Goal: Navigation & Orientation: Find specific page/section

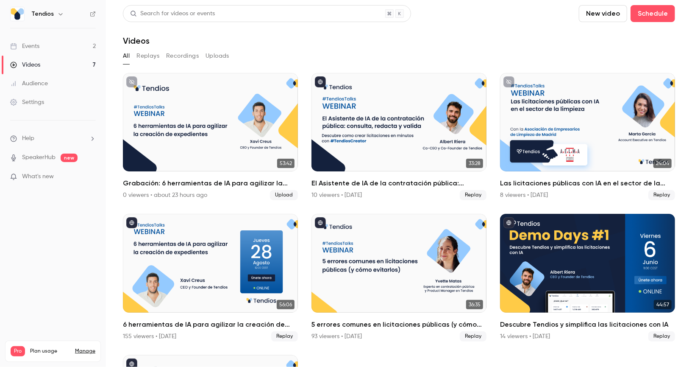
click at [48, 46] on link "Events 2" at bounding box center [53, 46] width 106 height 19
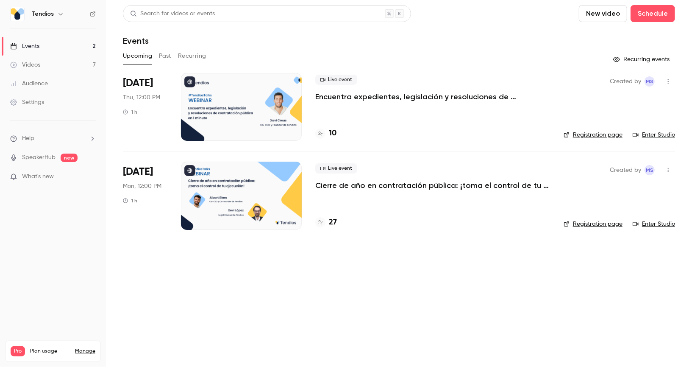
click at [442, 187] on p "Cierre de año en contratación pública: ¡toma el control de tu ejecución!" at bounding box center [432, 185] width 235 height 10
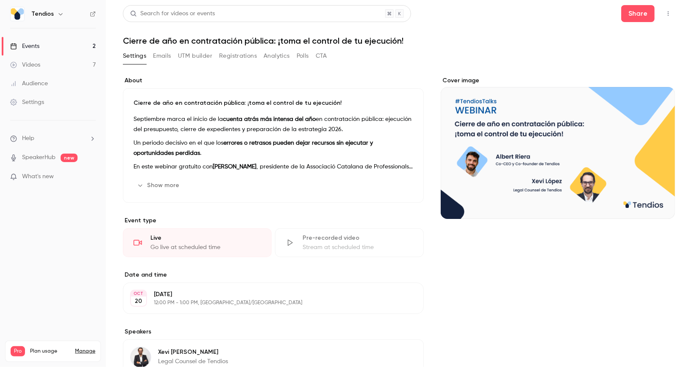
click at [42, 47] on link "Events 2" at bounding box center [53, 46] width 106 height 19
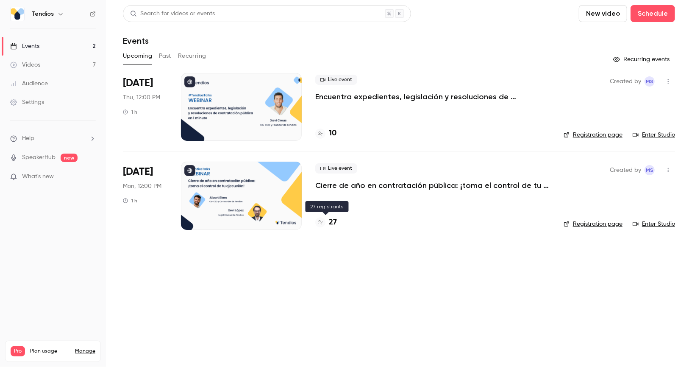
click at [331, 224] on h4 "27" at bounding box center [333, 222] width 8 height 11
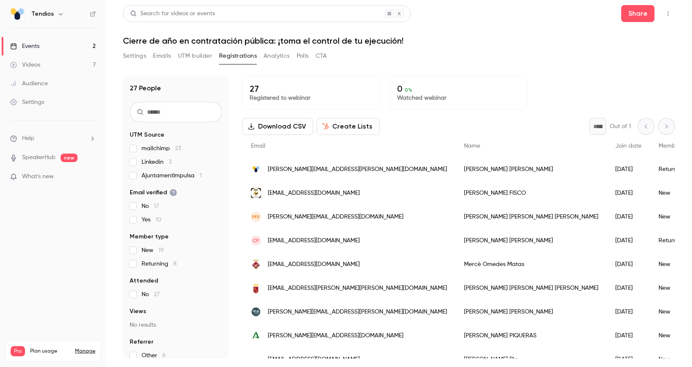
click at [62, 43] on link "Events 2" at bounding box center [53, 46] width 106 height 19
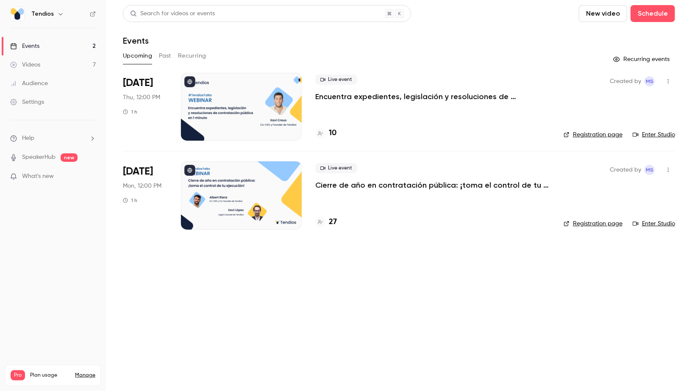
click at [28, 66] on div "Videos" at bounding box center [25, 65] width 30 height 8
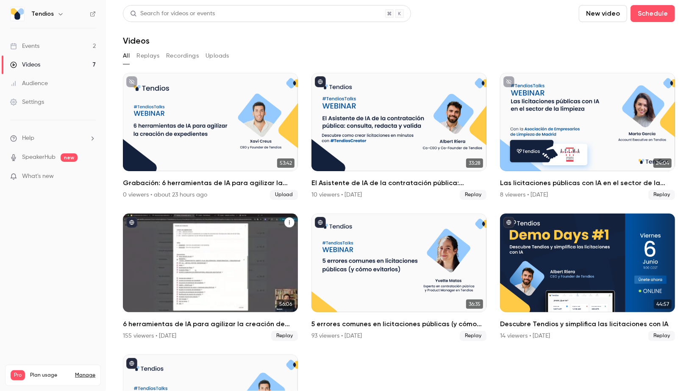
scroll to position [100, 0]
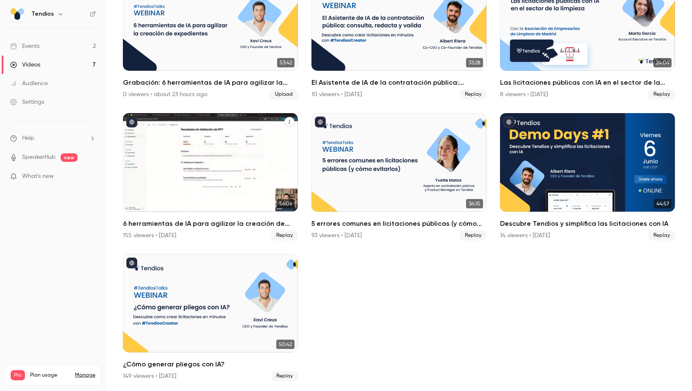
click at [217, 291] on div "¿Cómo generar pliegos con IA?" at bounding box center [210, 303] width 175 height 98
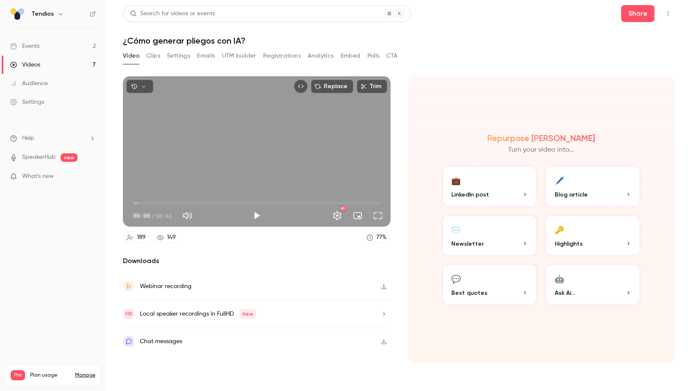
click at [178, 60] on button "Settings" at bounding box center [178, 56] width 23 height 14
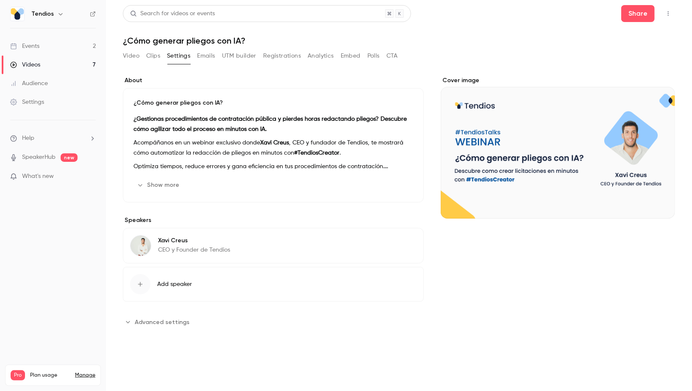
click at [311, 59] on button "Analytics" at bounding box center [321, 56] width 26 height 14
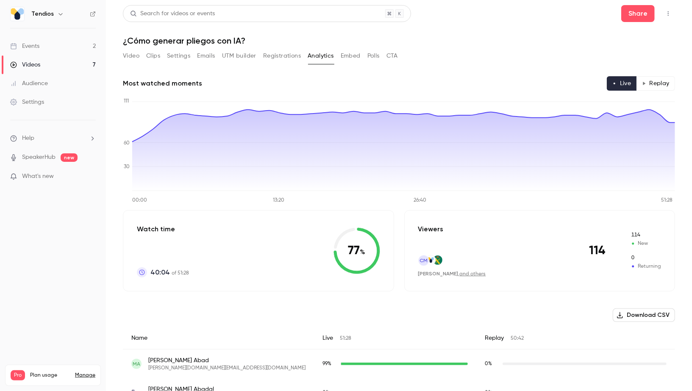
click at [352, 54] on button "Embed" at bounding box center [351, 56] width 20 height 14
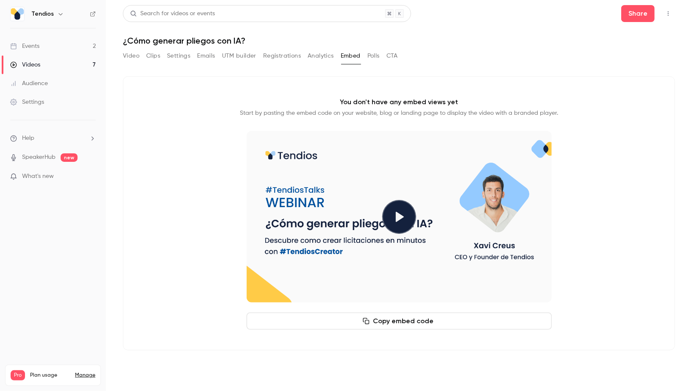
click at [379, 57] on button "Polls" at bounding box center [374, 56] width 12 height 14
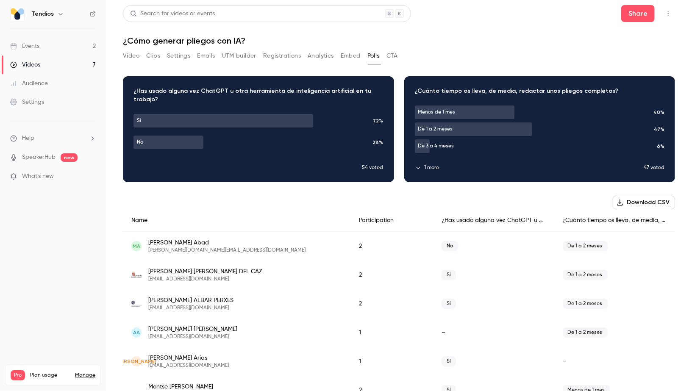
click at [354, 57] on button "Embed" at bounding box center [351, 56] width 20 height 14
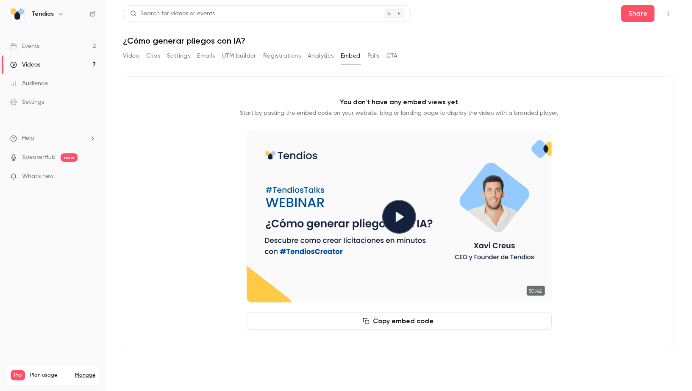
click at [325, 56] on button "Analytics" at bounding box center [321, 56] width 26 height 14
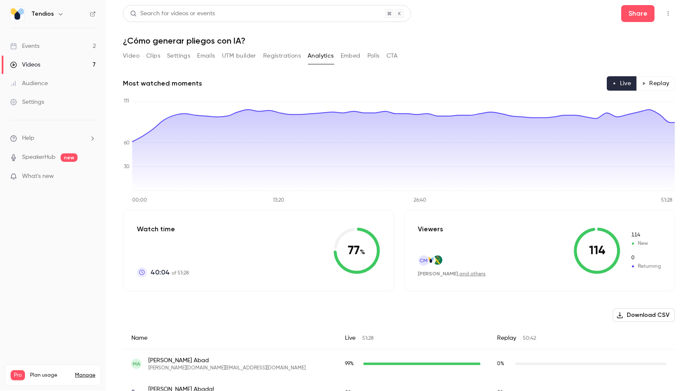
click at [131, 56] on button "Video" at bounding box center [131, 56] width 17 height 14
